Goal: Transaction & Acquisition: Purchase product/service

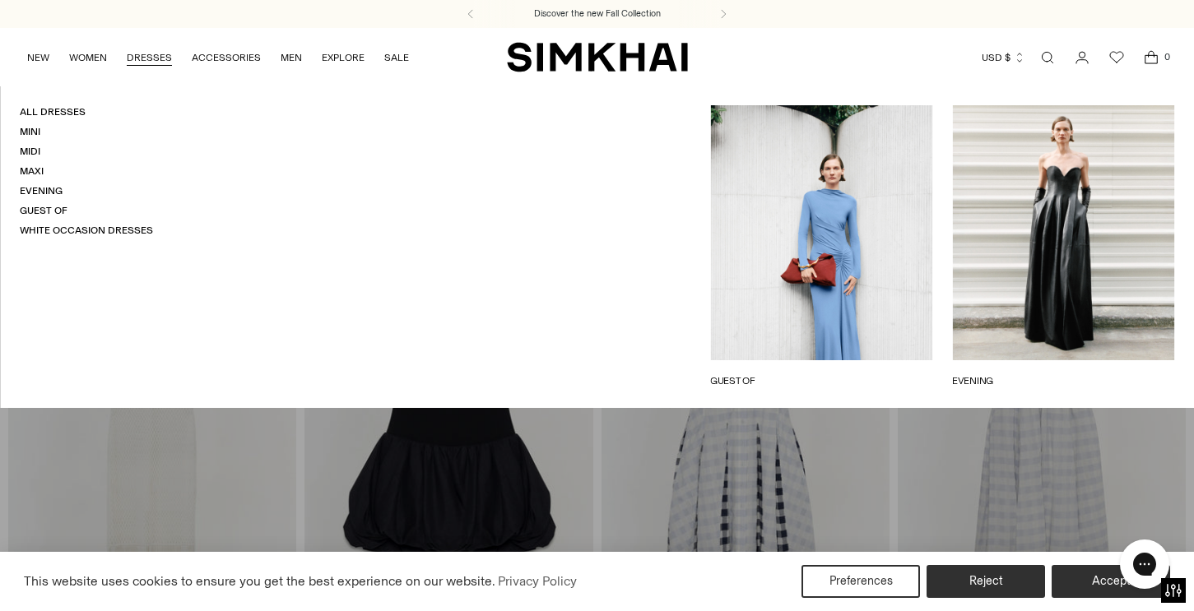
click at [146, 54] on link "DRESSES" at bounding box center [149, 57] width 45 height 36
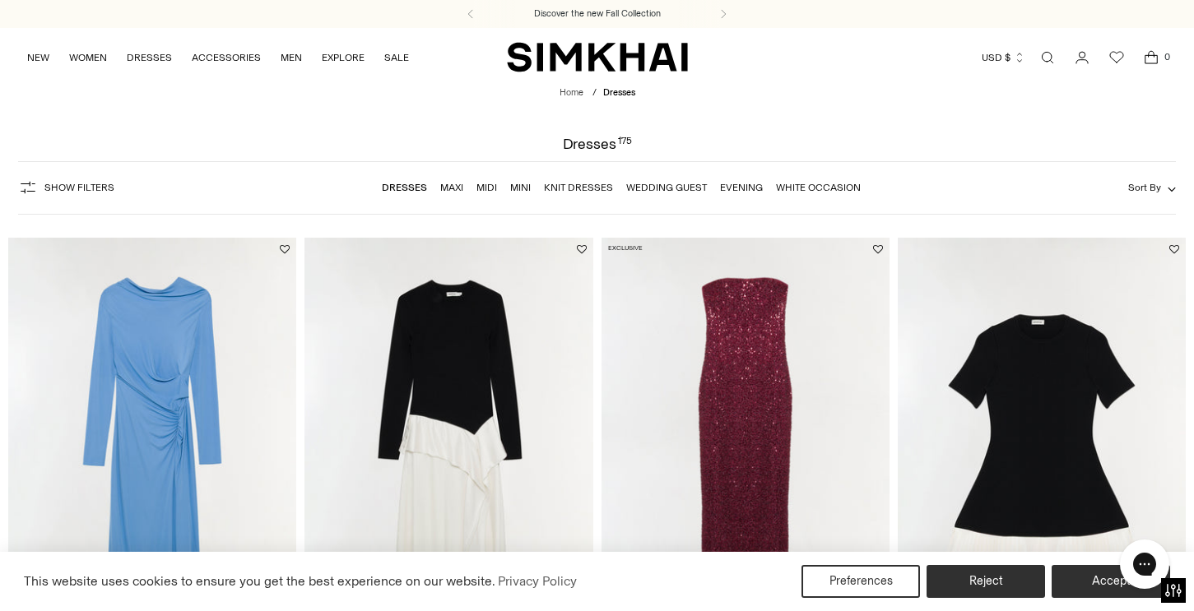
click at [513, 183] on link "Mini" at bounding box center [520, 188] width 21 height 12
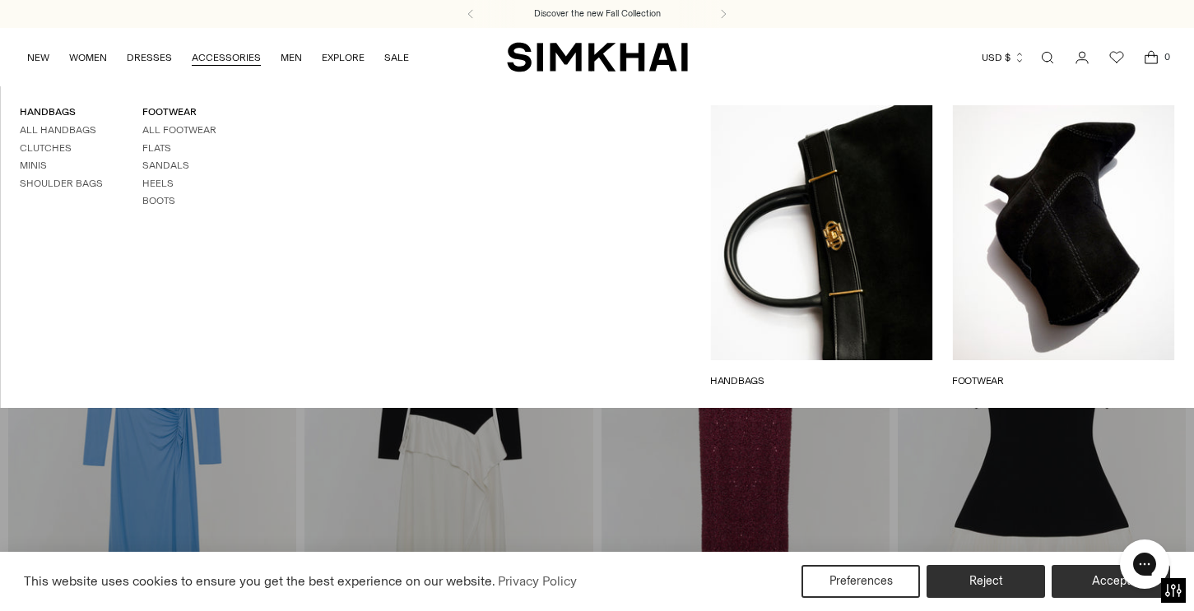
scroll to position [165, 0]
